Goal: Communication & Community: Answer question/provide support

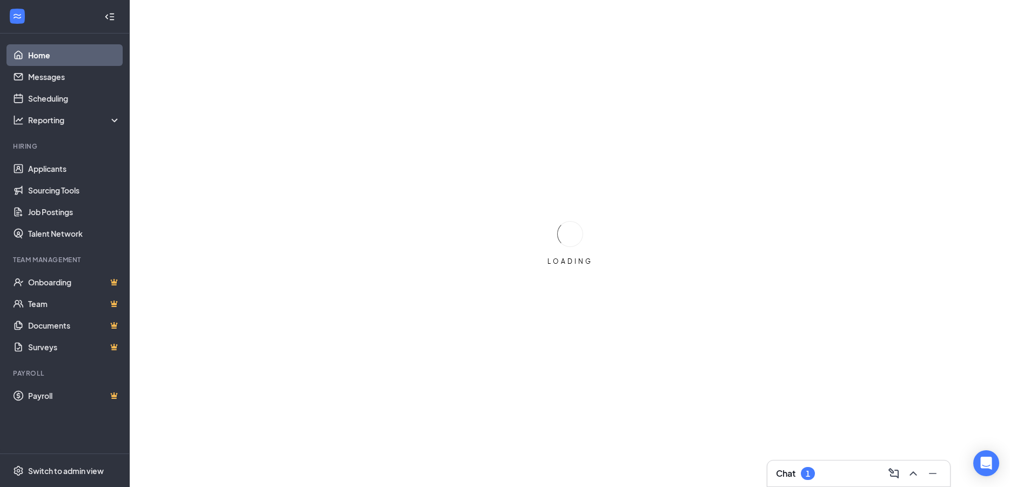
click at [839, 482] on div "Chat 1" at bounding box center [858, 473] width 165 height 17
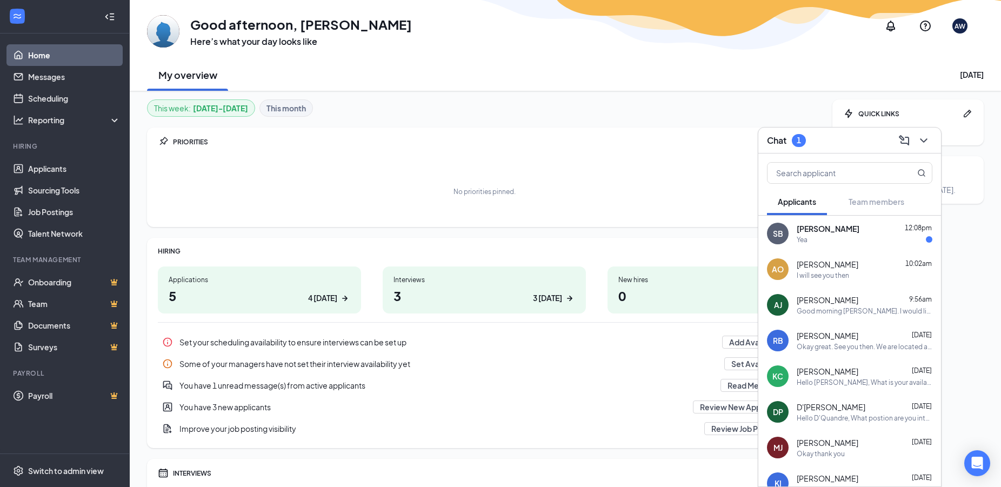
click at [854, 242] on div "Yea" at bounding box center [865, 239] width 136 height 9
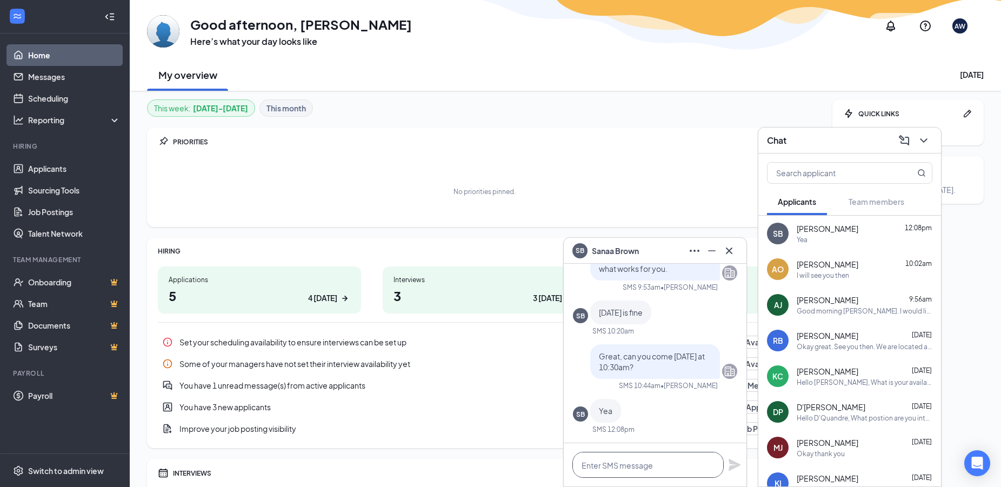
click at [642, 464] on textarea at bounding box center [647, 465] width 151 height 26
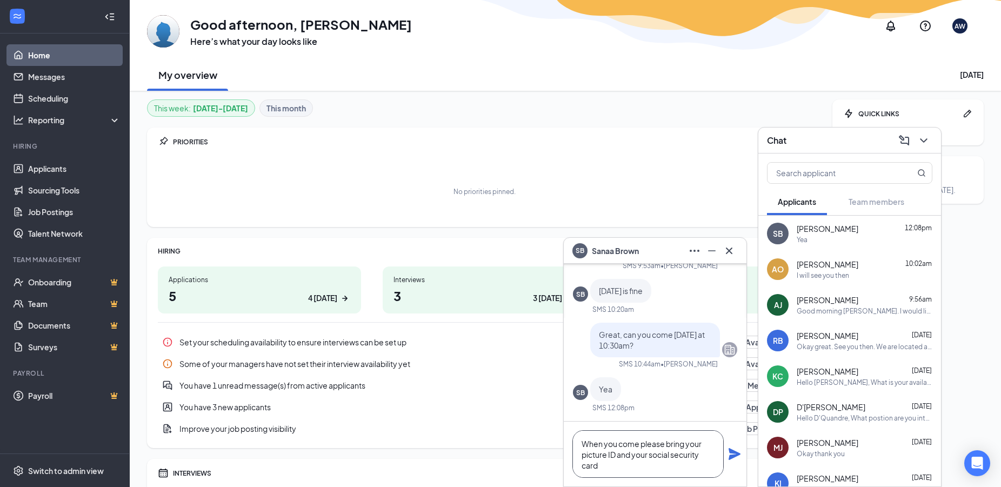
type textarea "When you come please bring your picture ID and your social security card"
click at [734, 455] on icon "Plane" at bounding box center [735, 454] width 12 height 12
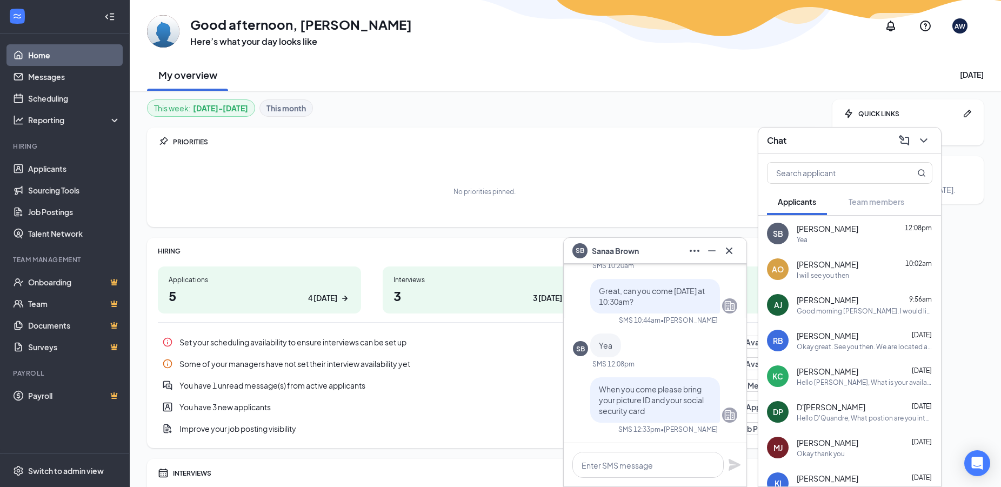
click at [783, 339] on div "RB" at bounding box center [778, 340] width 10 height 11
click at [591, 253] on div "RB" at bounding box center [580, 249] width 24 height 24
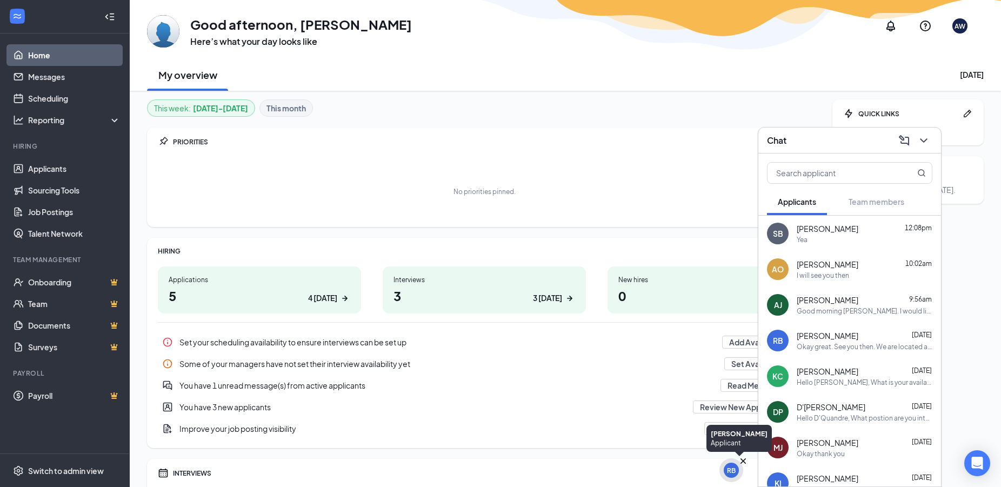
click at [731, 474] on div "RB" at bounding box center [731, 470] width 9 height 9
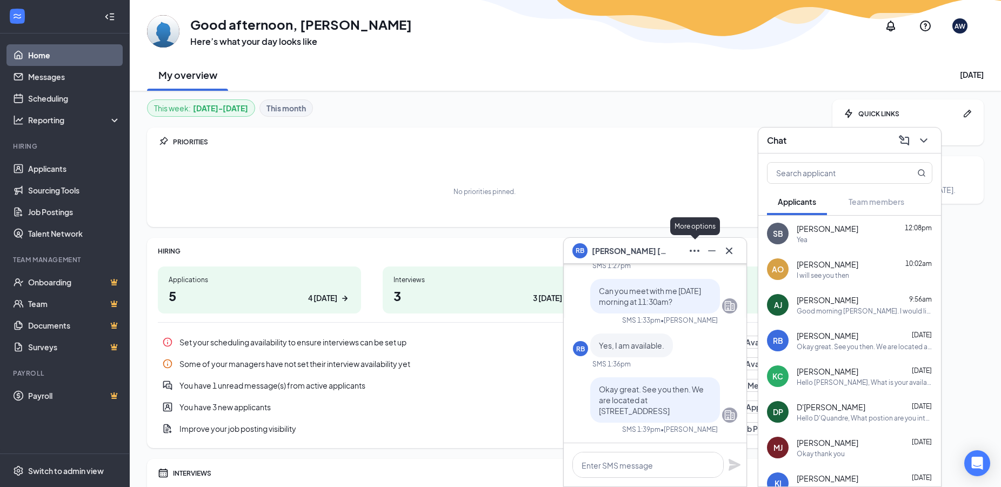
click at [695, 250] on icon "Ellipses" at bounding box center [695, 251] width 10 height 2
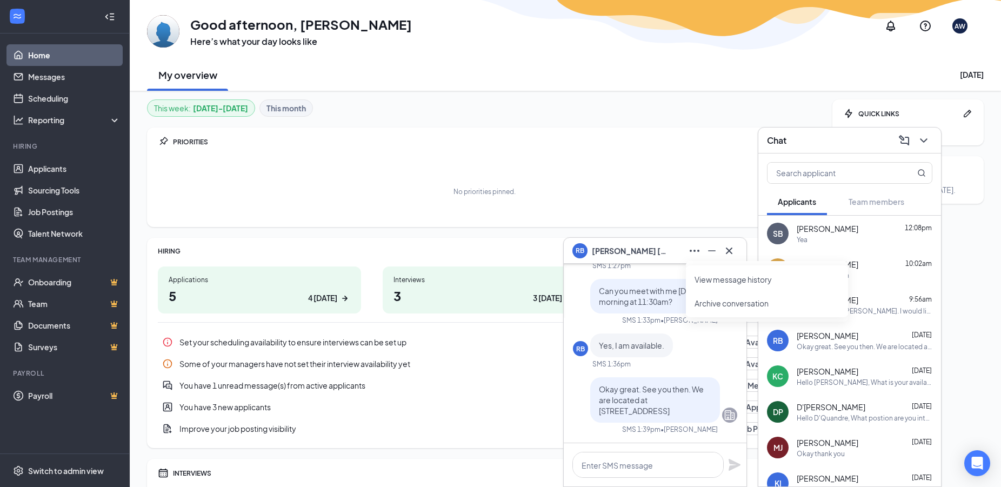
click at [656, 205] on div "No priorities pinned." at bounding box center [484, 191] width 653 height 54
click at [737, 252] on button at bounding box center [728, 250] width 17 height 17
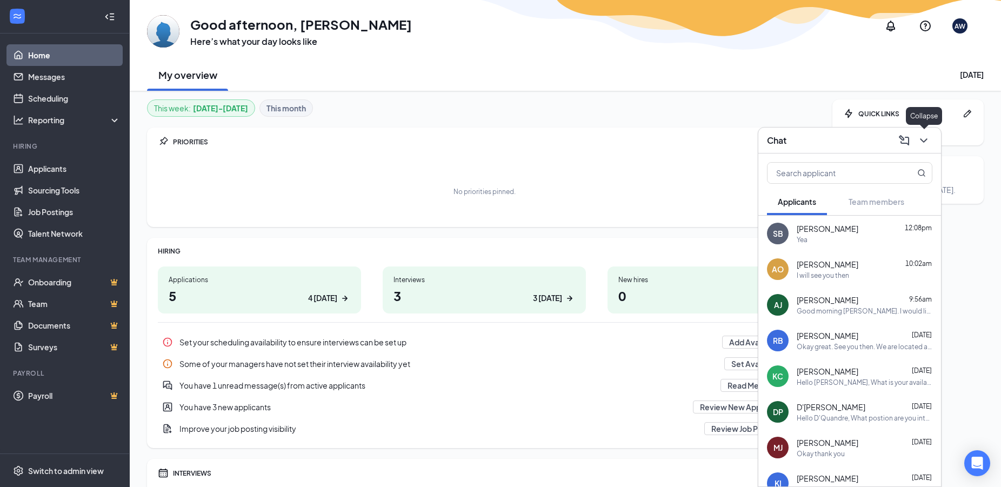
click at [925, 145] on icon "ChevronDown" at bounding box center [923, 140] width 13 height 13
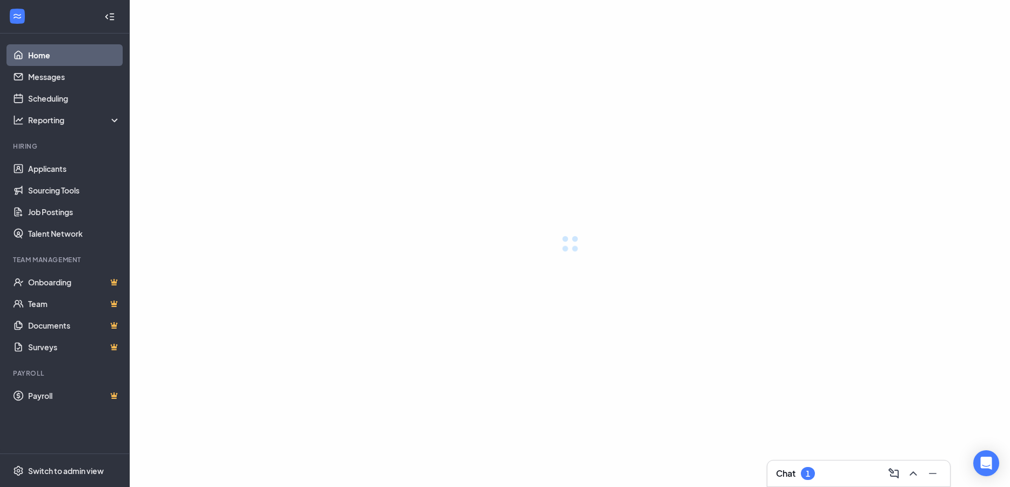
click at [798, 471] on div "Chat 1" at bounding box center [795, 473] width 39 height 13
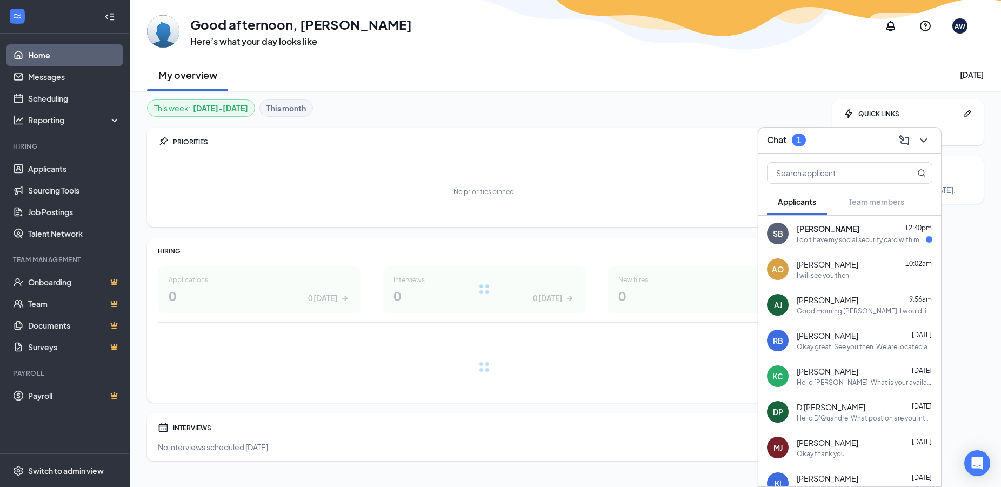
click at [885, 236] on div "I do t have my social security card with me me" at bounding box center [861, 239] width 129 height 9
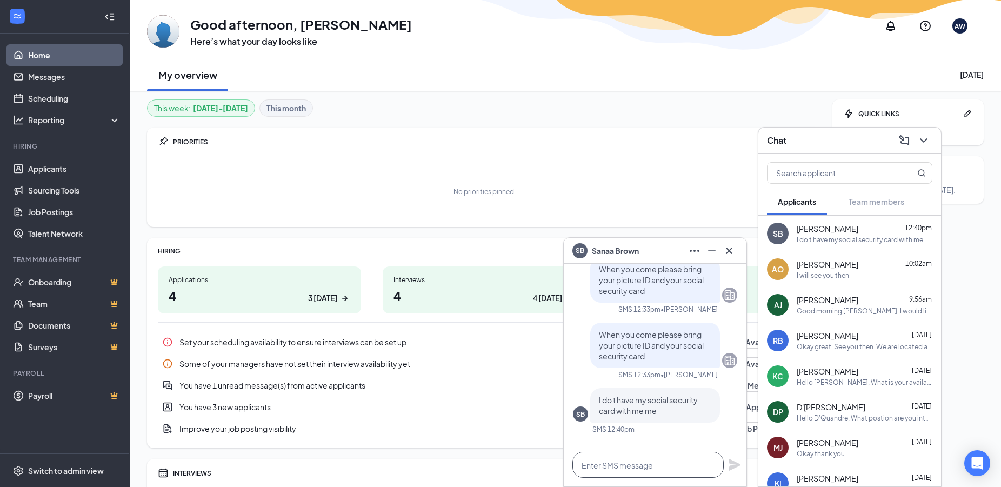
click at [655, 468] on textarea at bounding box center [647, 465] width 151 height 26
type textarea "do you have a picture of it."
click at [734, 468] on icon "Plane" at bounding box center [735, 465] width 12 height 12
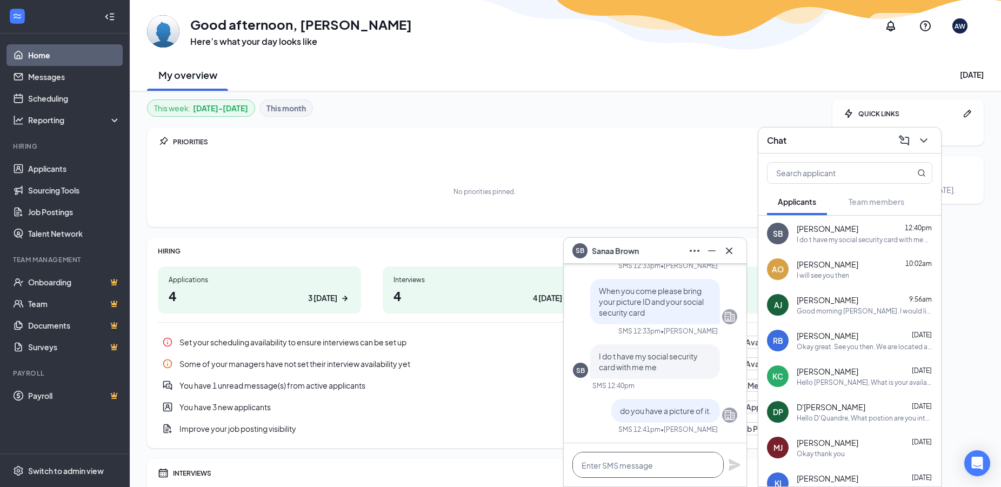
click at [715, 466] on textarea at bounding box center [647, 465] width 151 height 26
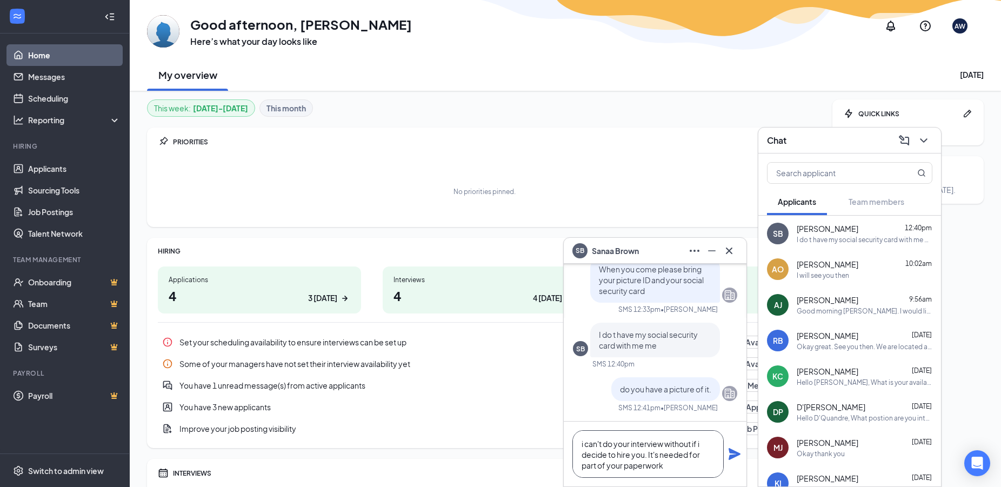
type textarea "i can't do your interview without if i decide to hire you. It's needed for part…"
click at [735, 452] on icon "Plane" at bounding box center [735, 454] width 12 height 12
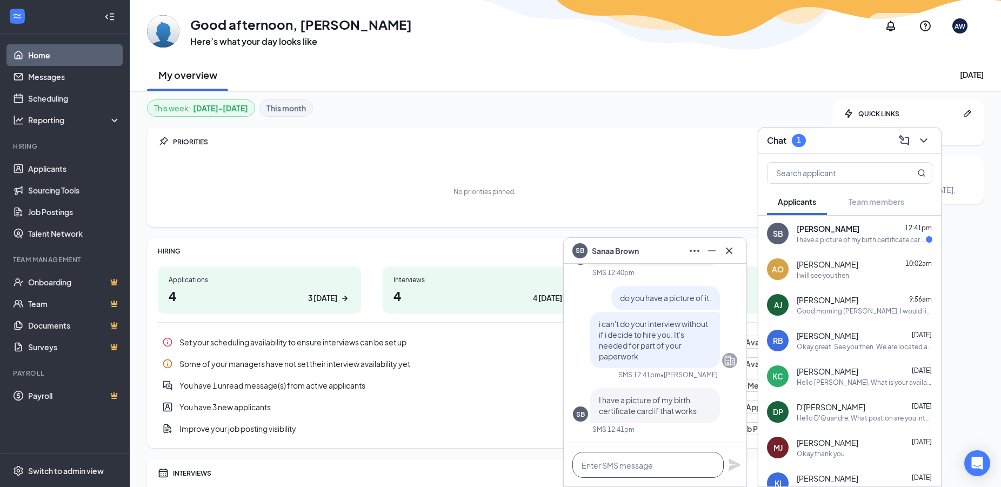
click at [607, 469] on textarea at bounding box center [647, 465] width 151 height 26
type textarea "no i need the social security card"
click at [733, 464] on icon "Plane" at bounding box center [735, 465] width 12 height 12
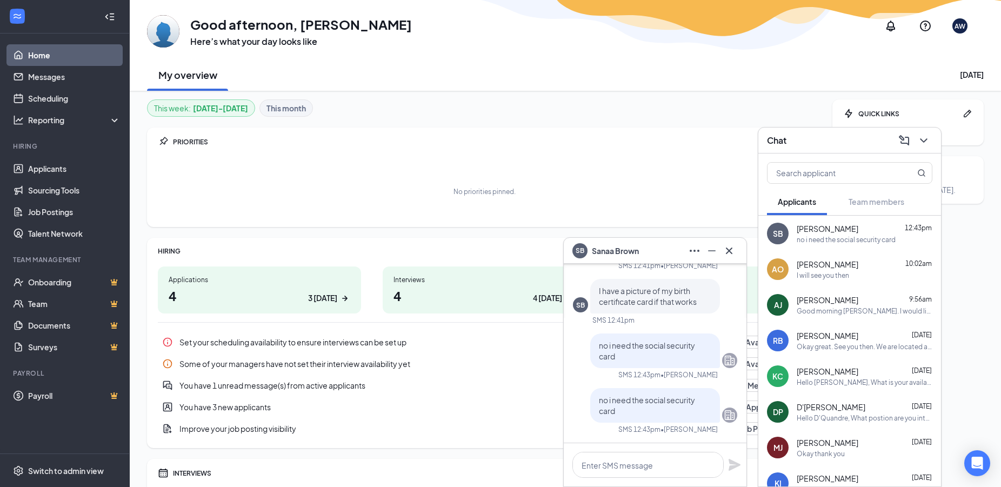
click at [731, 251] on icon "Cross" at bounding box center [729, 250] width 13 height 13
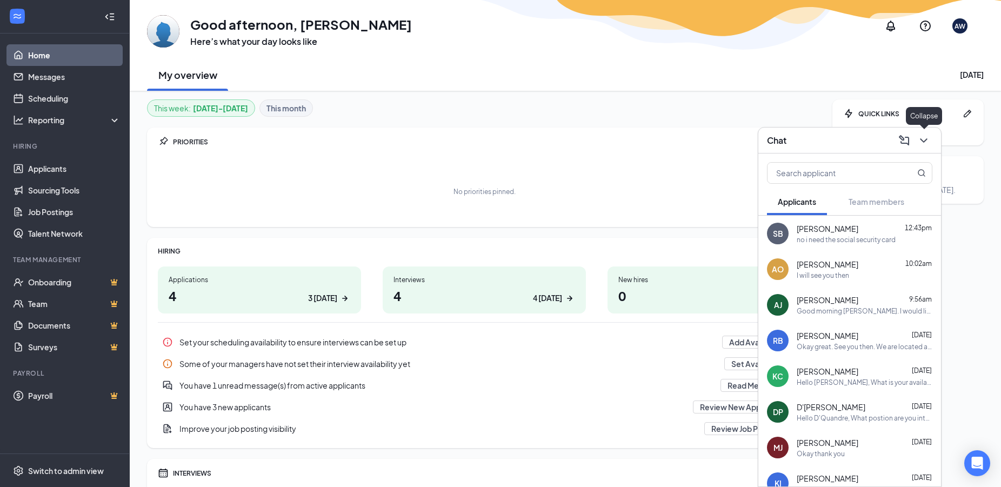
click at [918, 143] on icon "ChevronDown" at bounding box center [923, 140] width 13 height 13
